Goal: Transaction & Acquisition: Purchase product/service

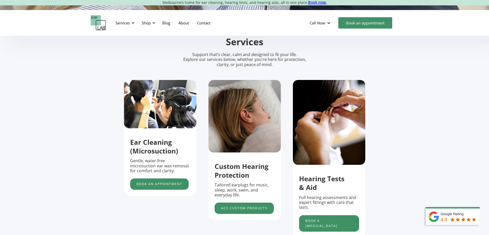
scroll to position [180, 0]
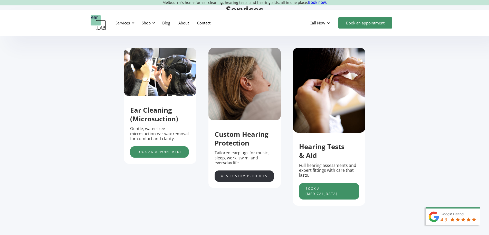
click at [238, 178] on link "acs custom products" at bounding box center [244, 175] width 59 height 11
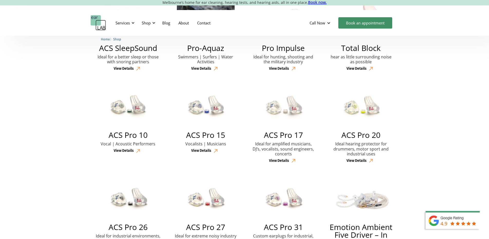
scroll to position [283, 0]
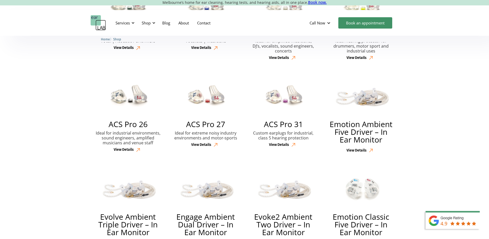
click at [280, 149] on div "View Details" at bounding box center [283, 144] width 29 height 9
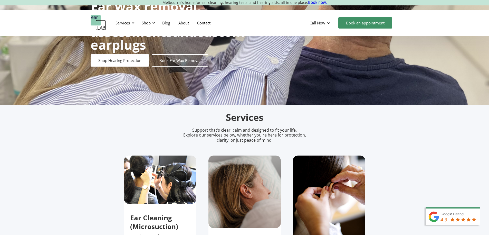
scroll to position [154, 0]
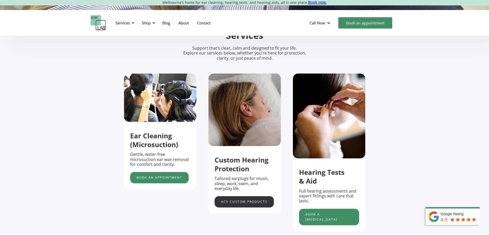
click at [237, 206] on link "acs custom products" at bounding box center [244, 201] width 59 height 11
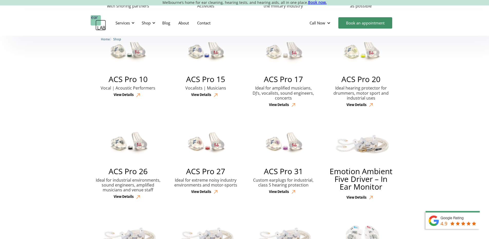
scroll to position [308, 0]
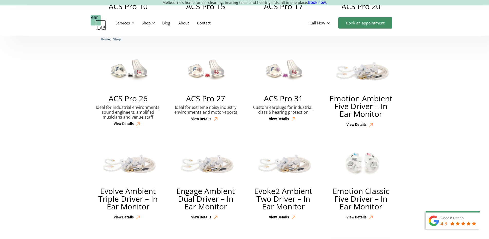
click at [287, 121] on div "View Details" at bounding box center [279, 119] width 20 height 4
